Goal: Find specific page/section: Find specific page/section

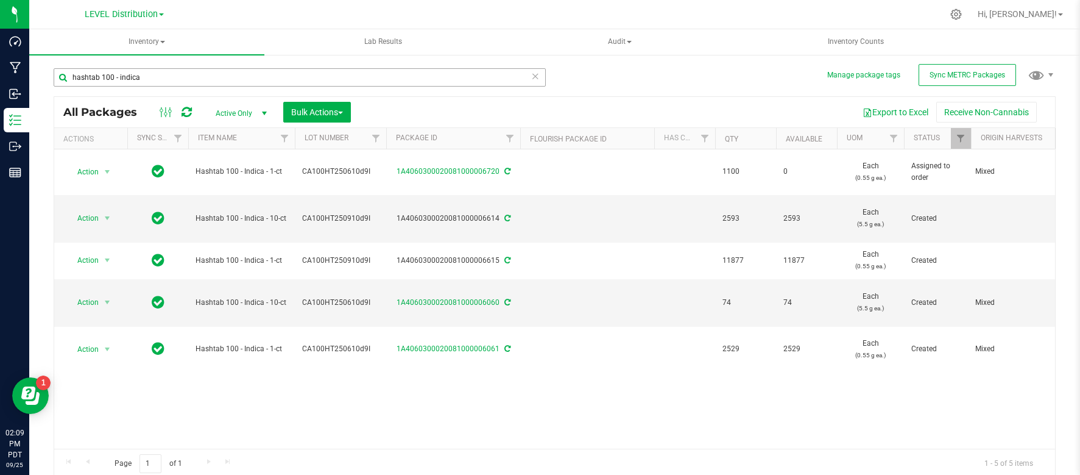
click at [164, 77] on input "hashtab 100 - indica" at bounding box center [300, 77] width 492 height 18
click at [104, 79] on input "ligths out" at bounding box center [300, 77] width 492 height 18
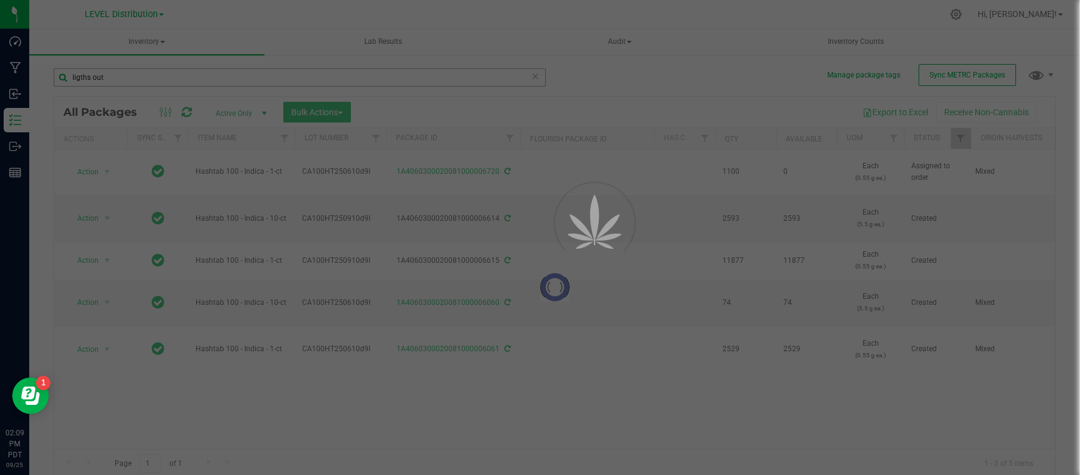
click at [104, 79] on div at bounding box center [540, 237] width 1080 height 475
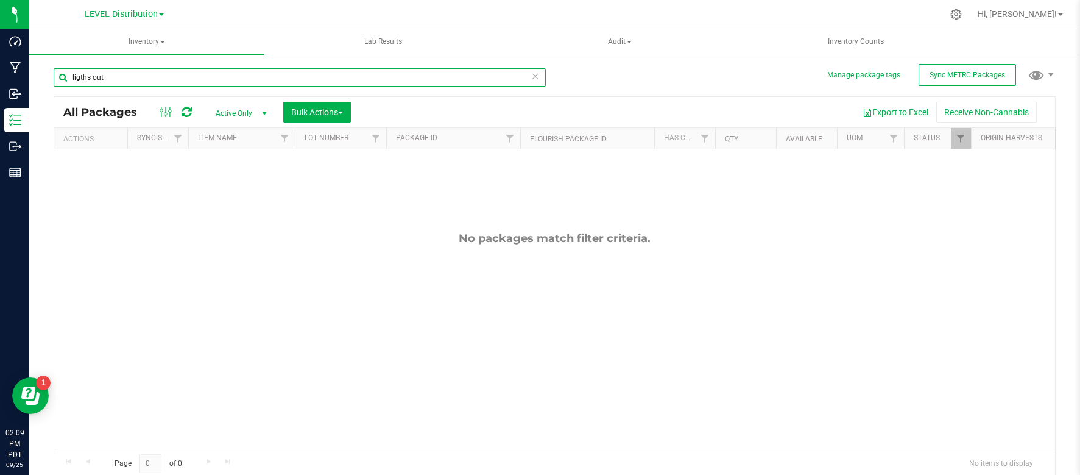
click at [104, 79] on input "ligths out" at bounding box center [300, 77] width 492 height 18
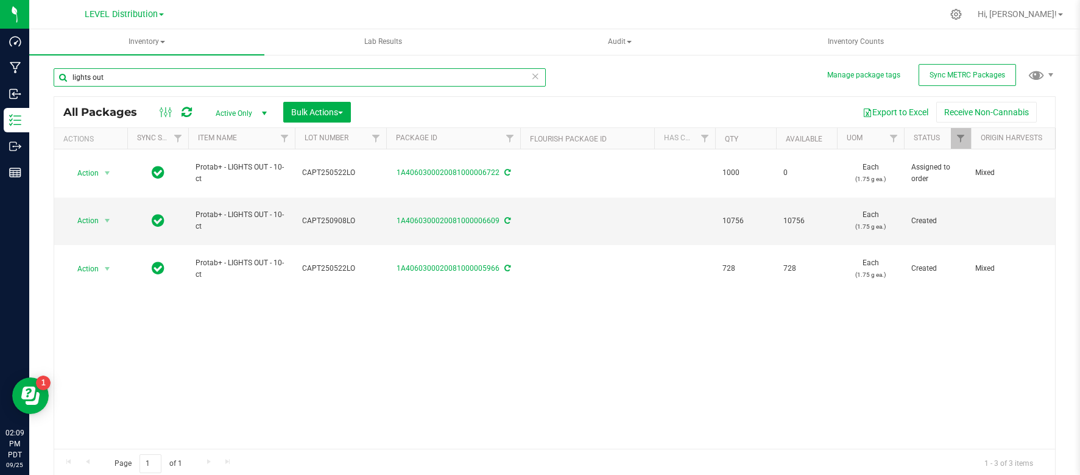
type input "lights out"
